Goal: Information Seeking & Learning: Learn about a topic

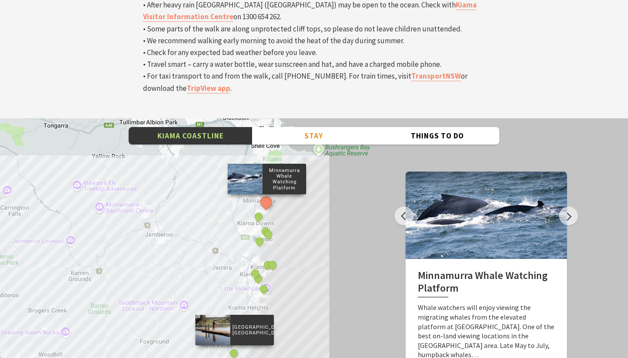
scroll to position [2950, 0]
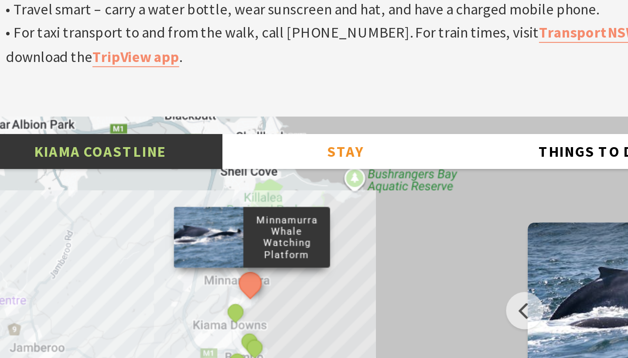
scroll to position [2938, 0]
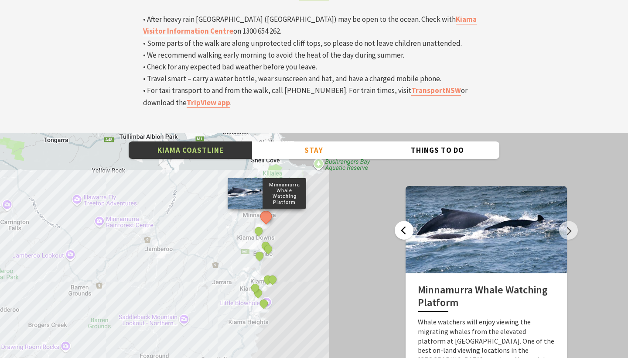
click at [408, 221] on button "Previous" at bounding box center [404, 230] width 19 height 19
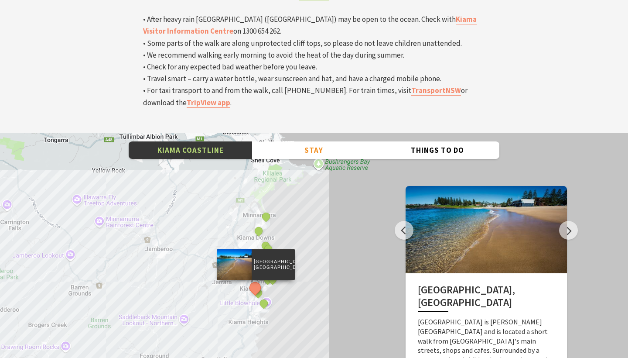
click at [580, 133] on div "Minnamurra Whale Watching Platform Gerringong Whale Watching Platform Werri Lag…" at bounding box center [314, 290] width 628 height 314
click at [575, 221] on button "Next" at bounding box center [568, 230] width 19 height 19
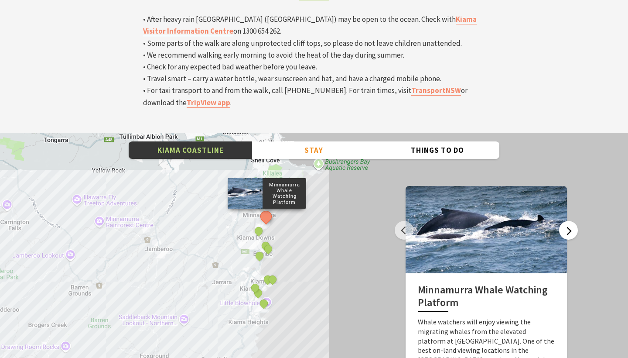
click at [573, 221] on button "Next" at bounding box center [568, 230] width 19 height 19
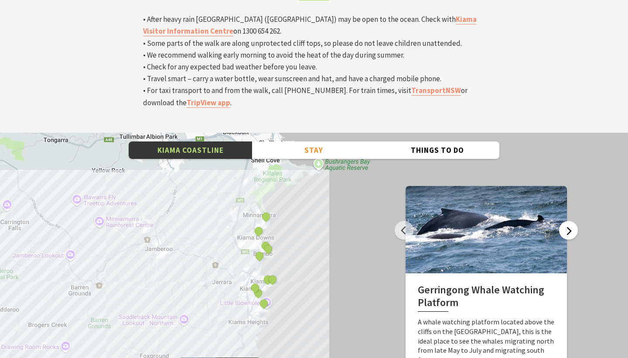
click at [573, 221] on button "Next" at bounding box center [568, 230] width 19 height 19
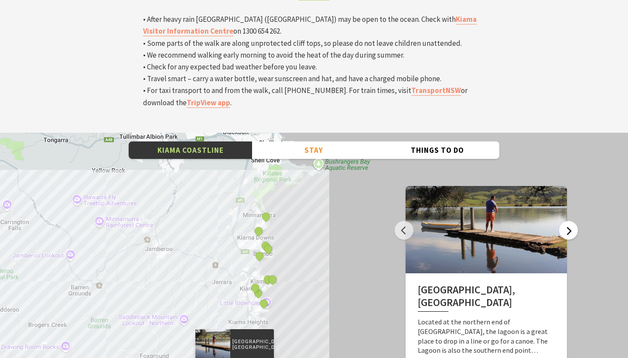
click at [573, 221] on button "Next" at bounding box center [568, 230] width 19 height 19
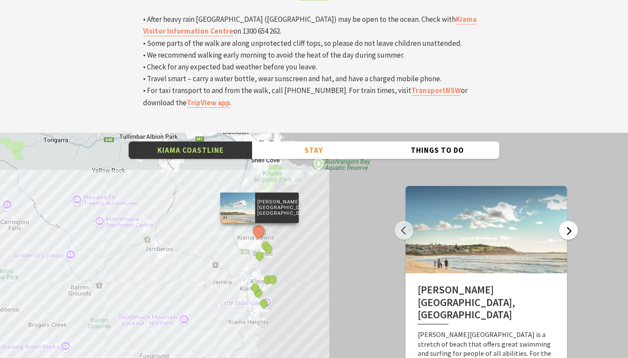
click at [573, 221] on button "Next" at bounding box center [568, 230] width 19 height 19
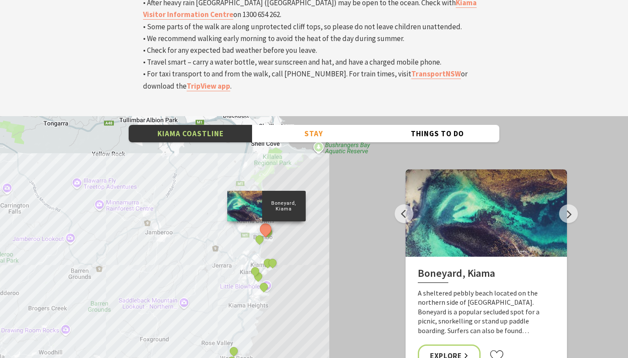
scroll to position [2955, 0]
click at [458, 344] on link "Explore" at bounding box center [449, 355] width 63 height 23
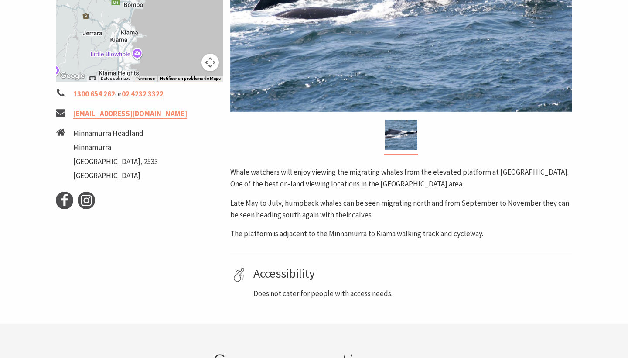
scroll to position [278, 0]
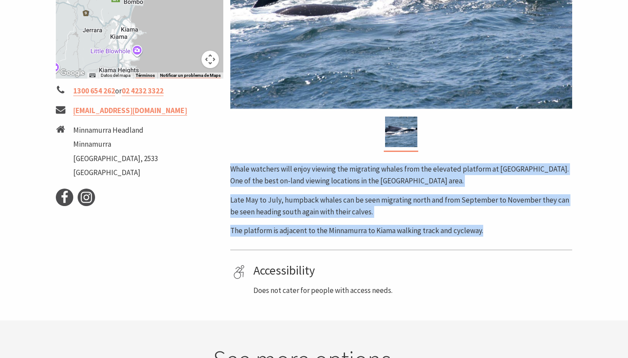
drag, startPoint x: 231, startPoint y: 166, endPoint x: 492, endPoint y: 232, distance: 269.0
click at [492, 232] on div "Whale watchers will enjoy viewing the migrating whales from the elevated platfo…" at bounding box center [401, 199] width 342 height 73
copy div "Whale watchers will enjoy viewing the migrating whales from the elevated platfo…"
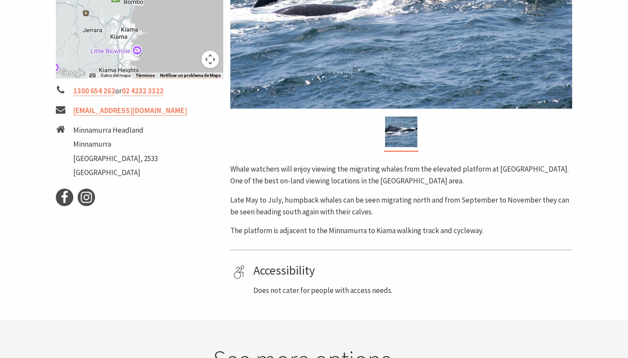
click at [440, 247] on div "Area Minnamurra #Natural Attractions Whale watchers will enjoy viewing the migr…" at bounding box center [401, 79] width 349 height 435
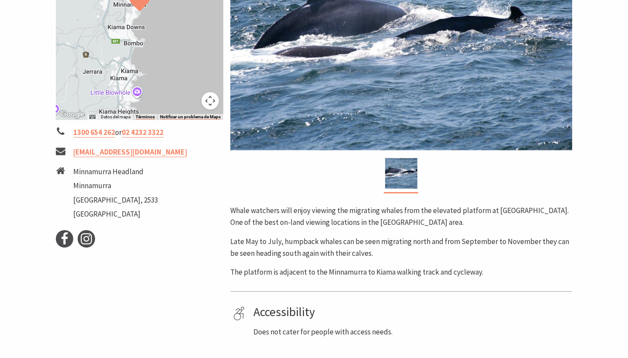
scroll to position [231, 0]
